Goal: Register for event/course

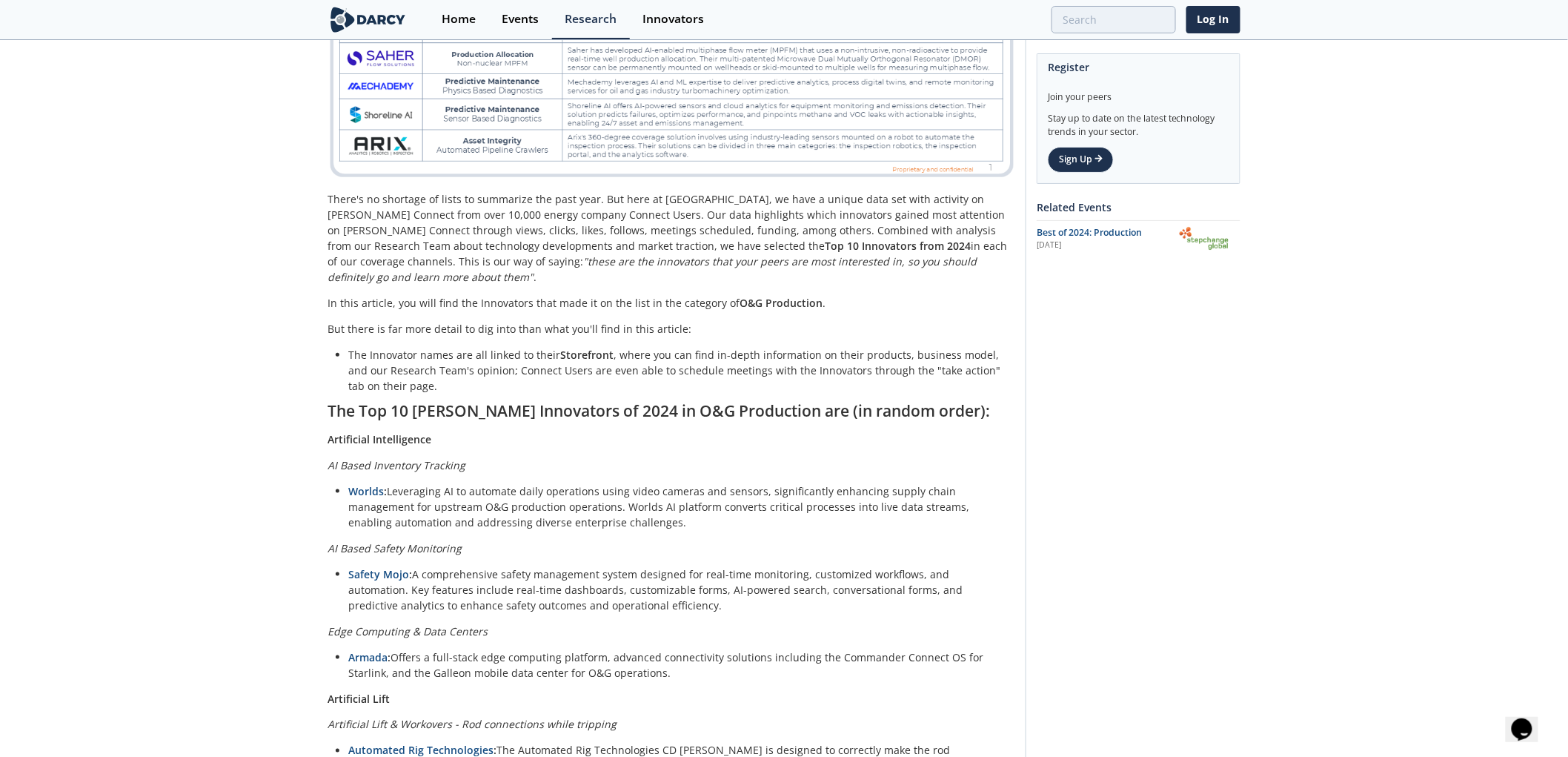
scroll to position [576, 0]
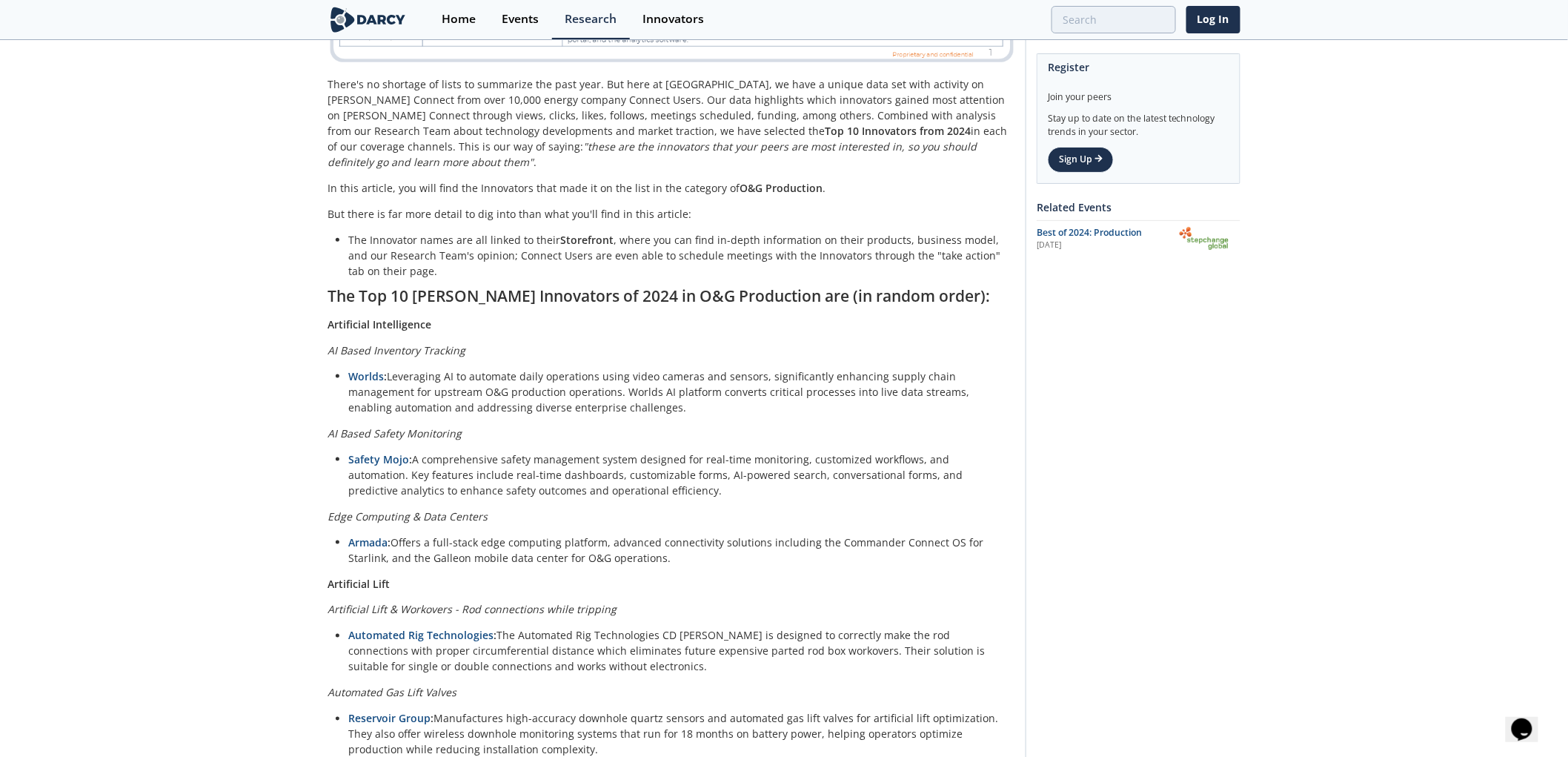
click at [590, 390] on li "Worlds : Leveraging AI to automate daily operations using video cameras and sen…" at bounding box center [677, 391] width 657 height 47
click at [1213, 521] on div "Register Join your peers Stay up to date on the latest technology trends in you…" at bounding box center [1133, 470] width 215 height 1982
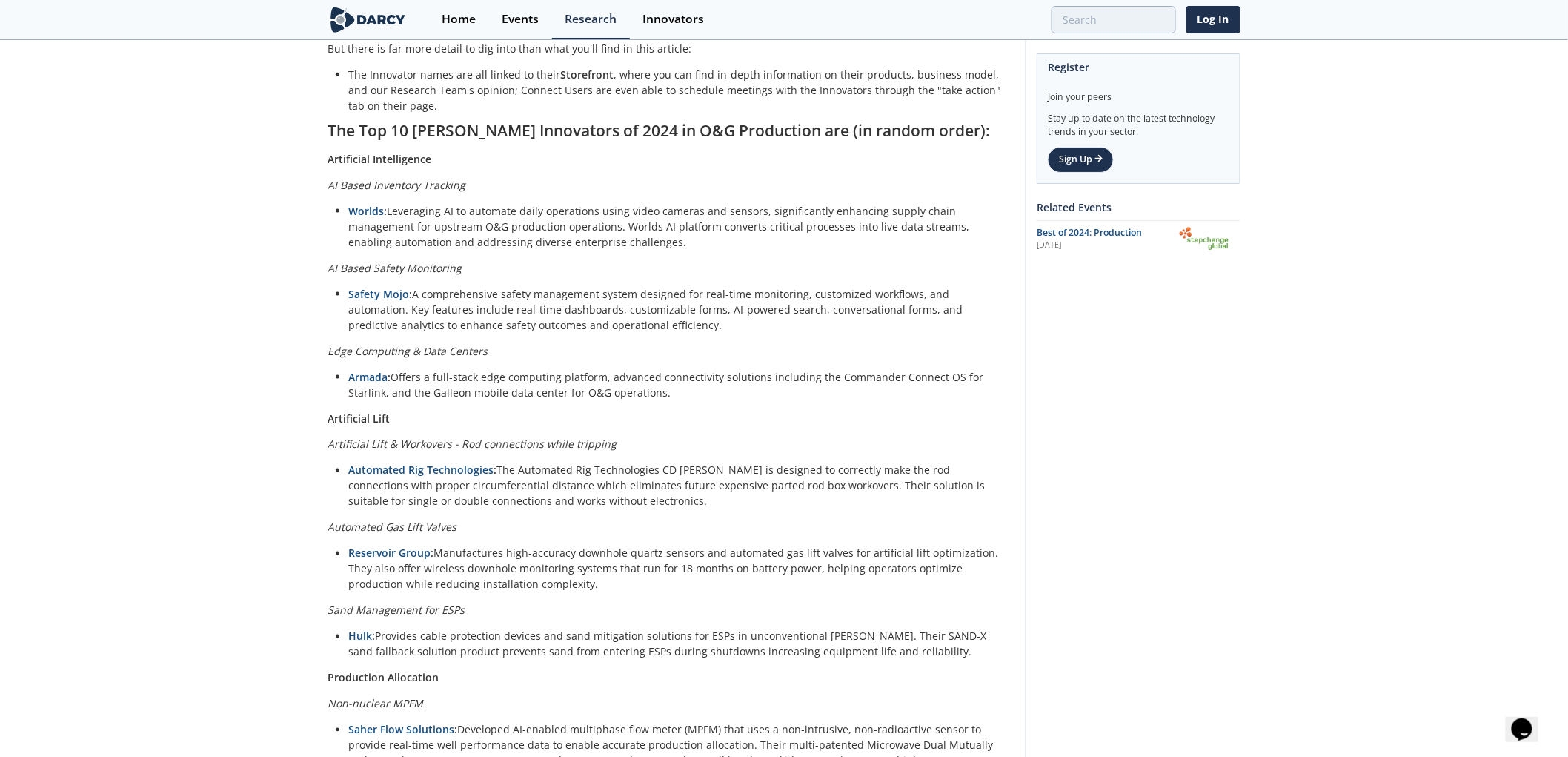
click at [1202, 497] on div "Register Join your peers Stay up to date on the latest technology trends in you…" at bounding box center [1133, 304] width 215 height 1982
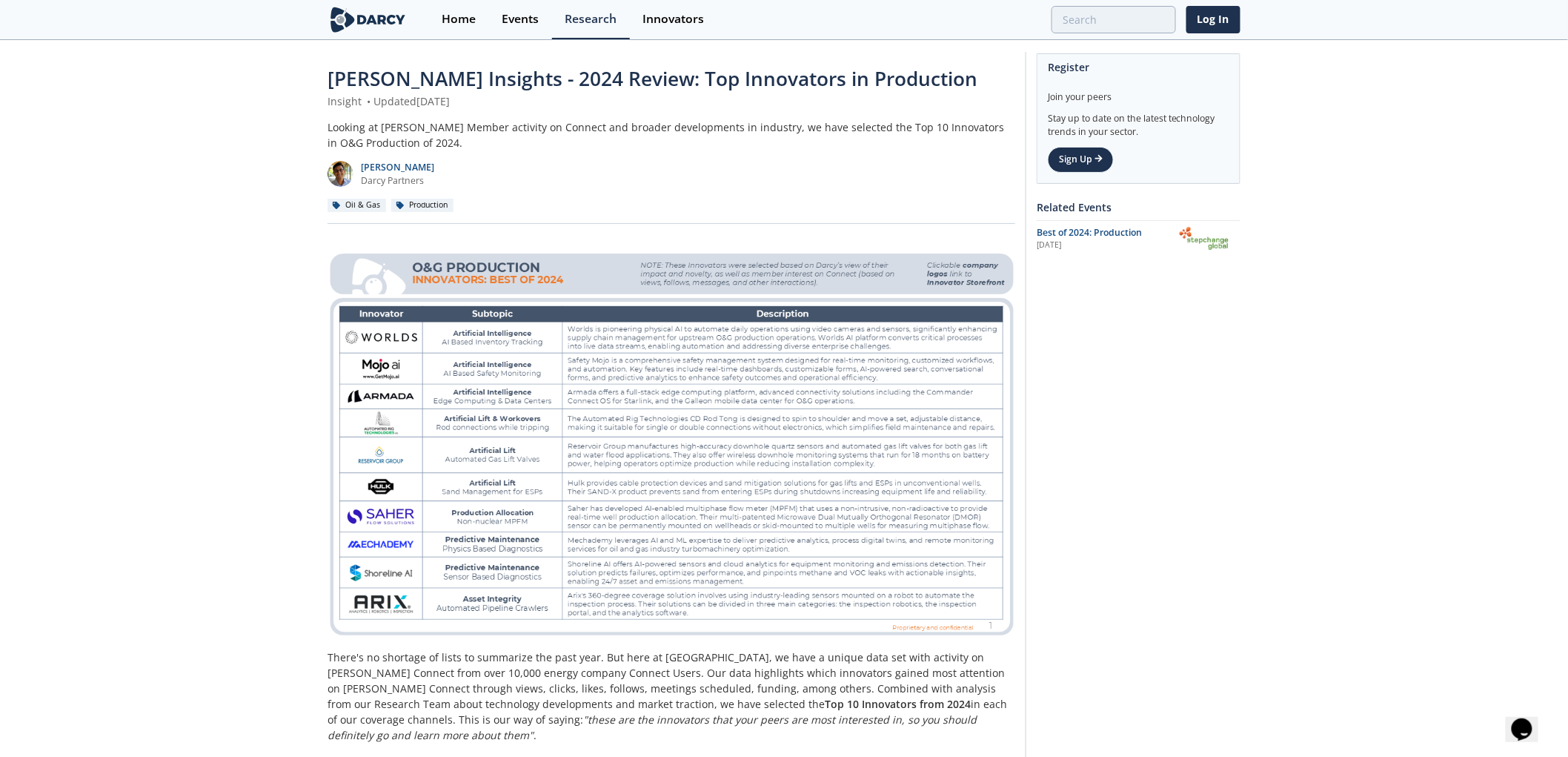
scroll to position [0, 0]
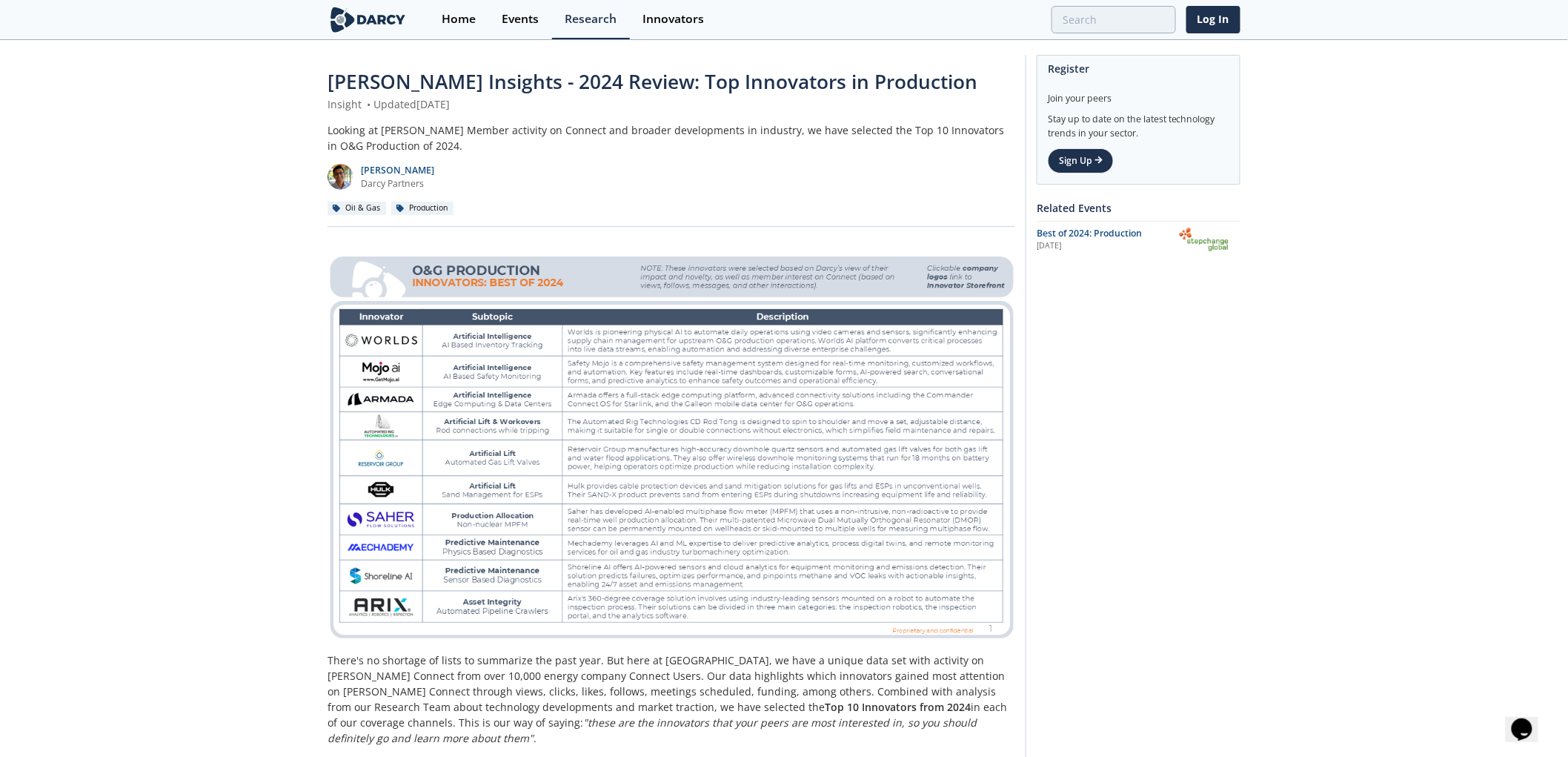
drag, startPoint x: 1120, startPoint y: 549, endPoint x: 867, endPoint y: 507, distance: 256.5
